Goal: Check status: Check status

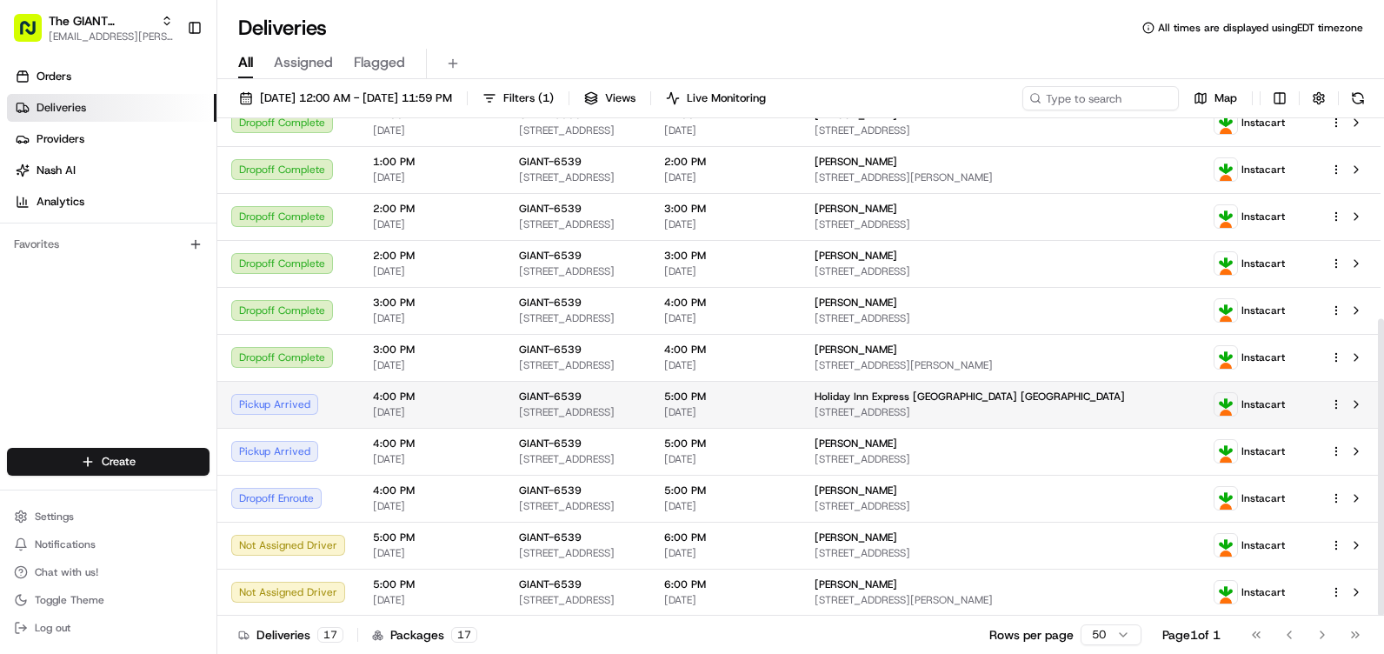
click at [366, 397] on td "4:00 PM [DATE]" at bounding box center [432, 404] width 146 height 47
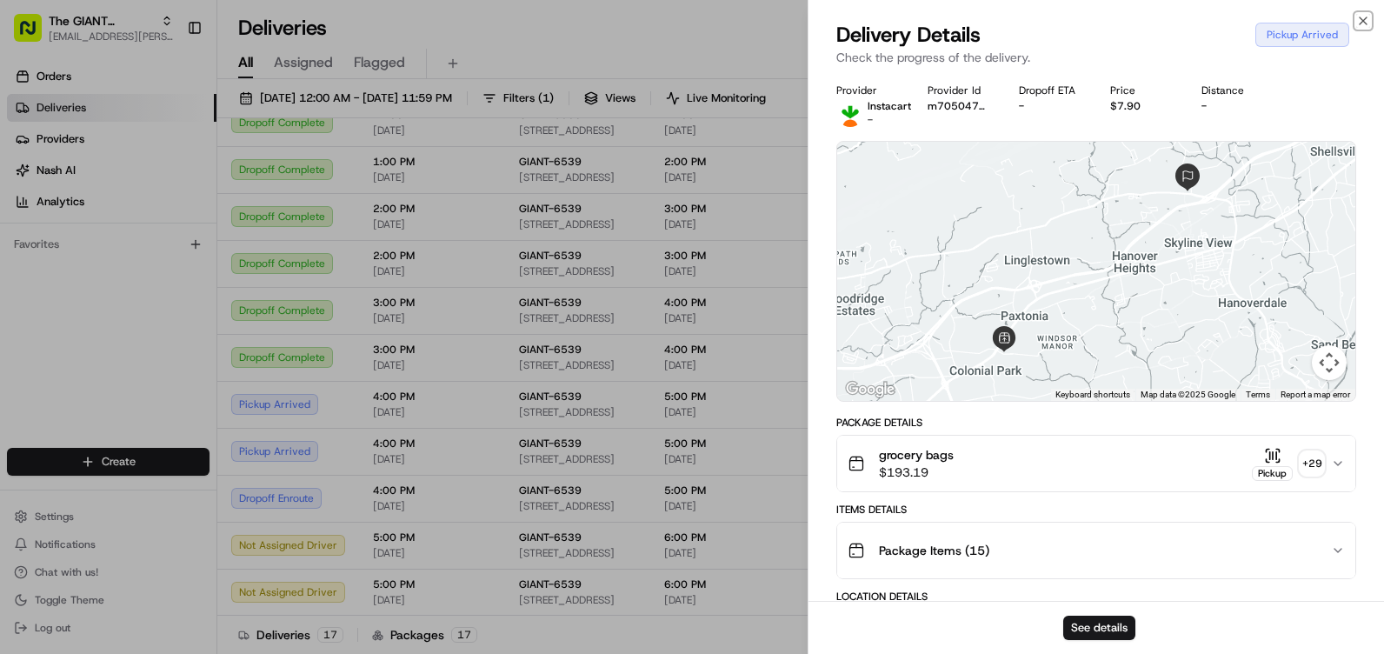
click at [1369, 22] on icon "button" at bounding box center [1364, 21] width 14 height 14
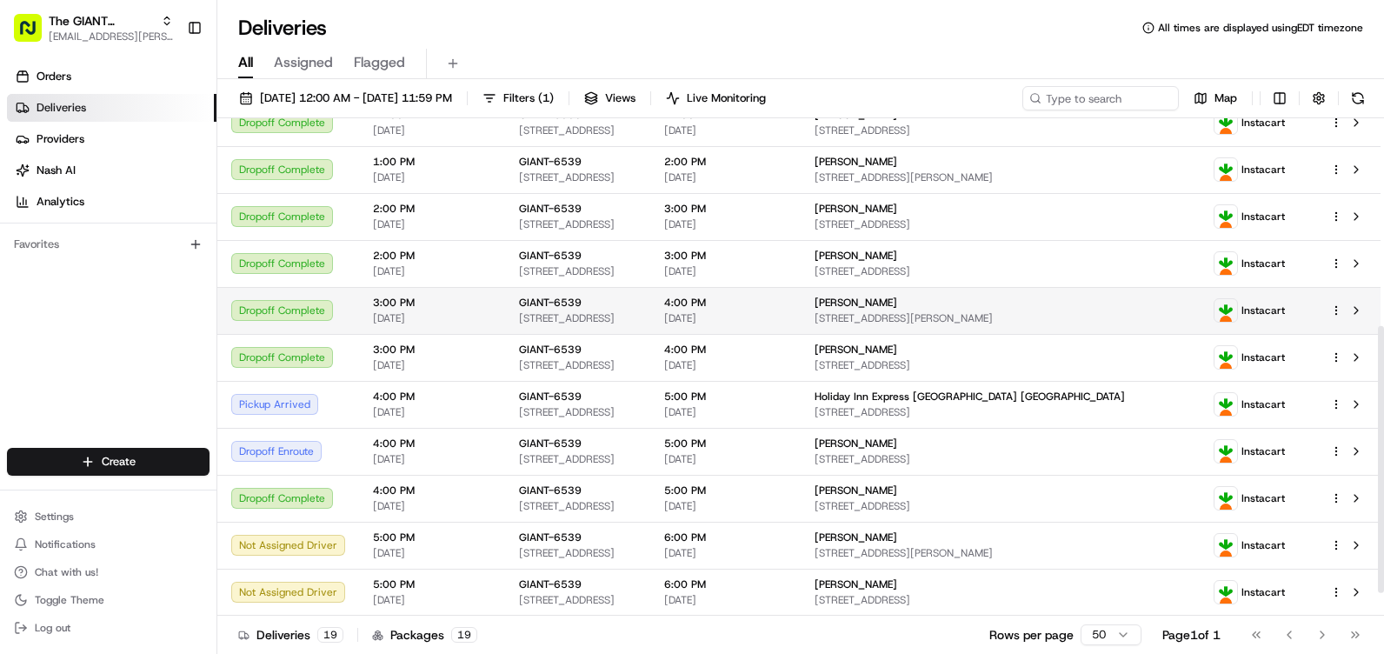
scroll to position [430, 0]
